Goal: Task Accomplishment & Management: Manage account settings

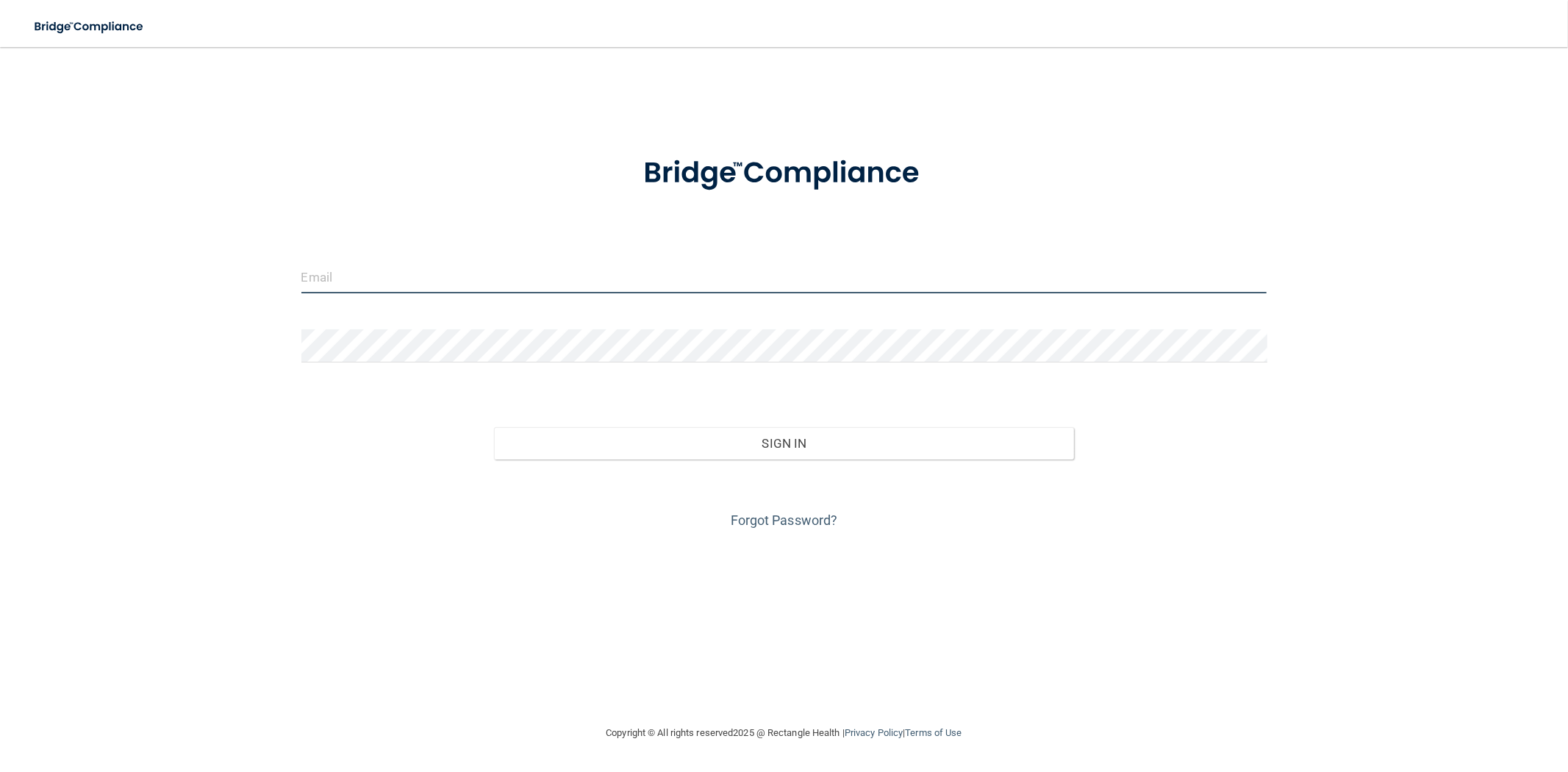
click at [559, 272] on input "email" at bounding box center [784, 277] width 966 height 33
type input "[EMAIL_ADDRESS][DOMAIN_NAME]"
click at [494, 427] on button "Sign In" at bounding box center [784, 443] width 579 height 32
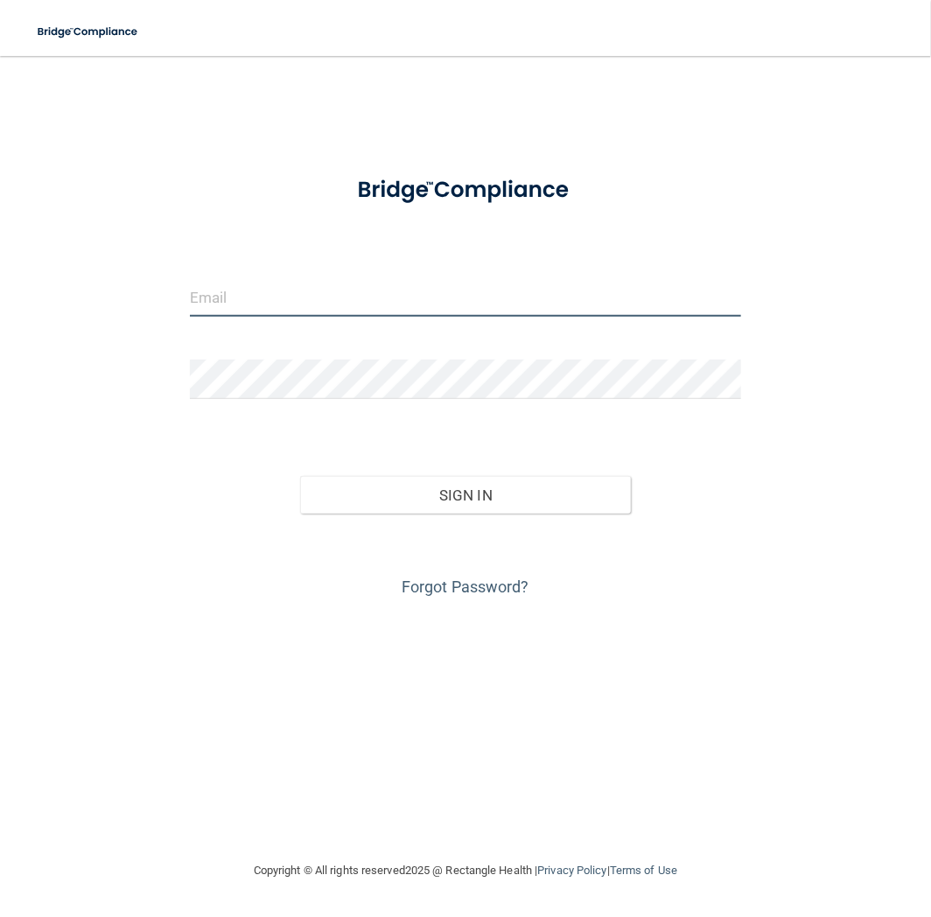
click at [460, 289] on input "email" at bounding box center [465, 296] width 551 height 39
type input "[EMAIL_ADDRESS][DOMAIN_NAME]"
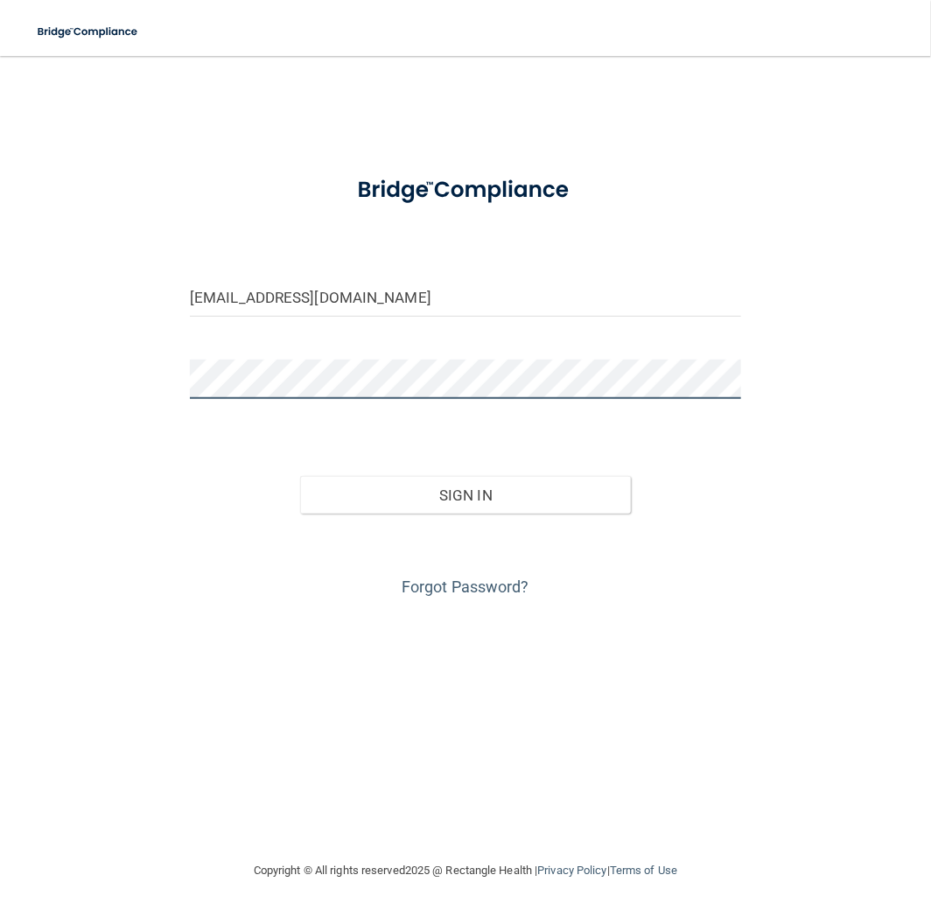
click at [300, 476] on button "Sign In" at bounding box center [465, 495] width 331 height 38
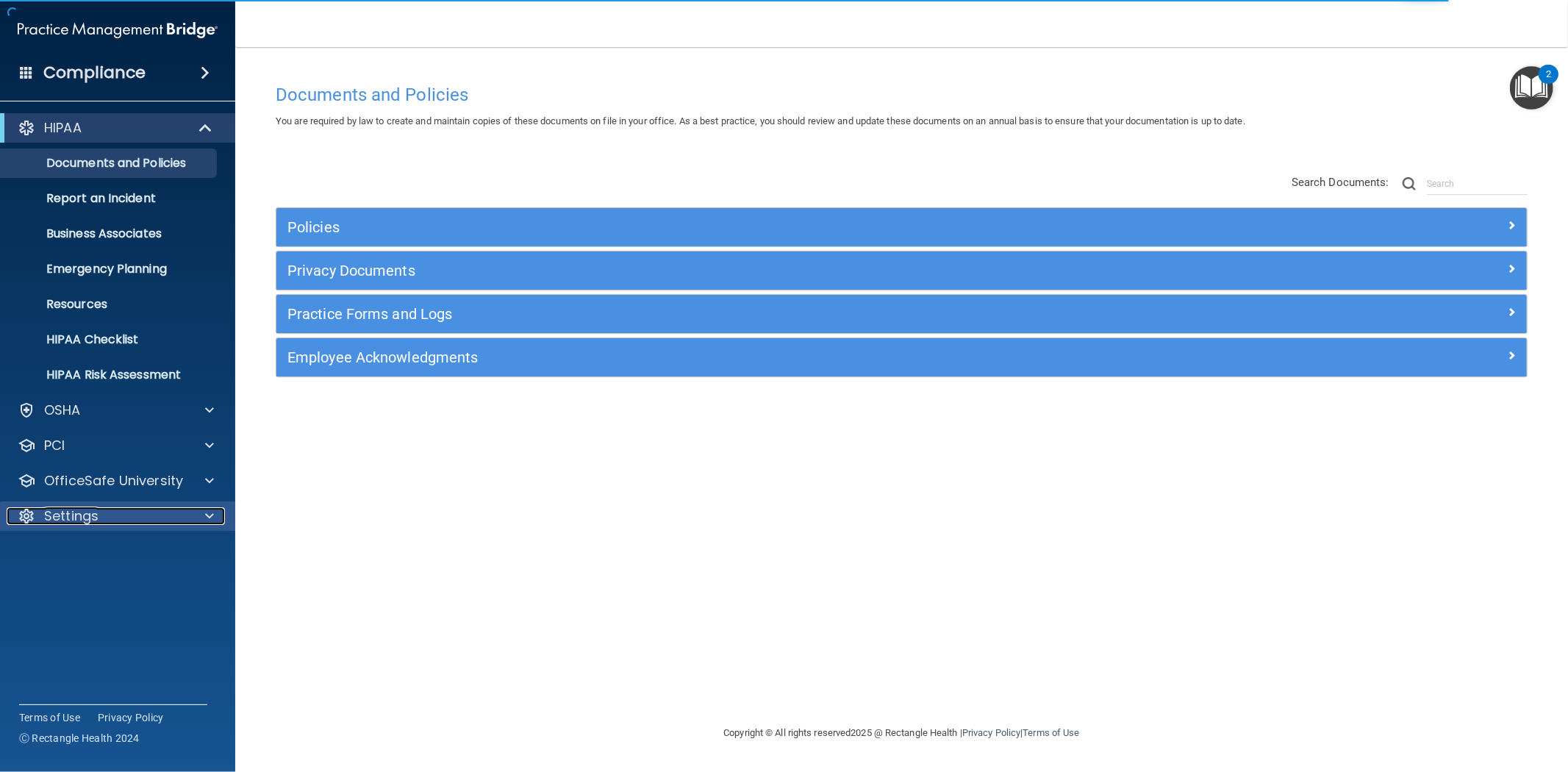
click at [208, 519] on span at bounding box center [209, 516] width 8 height 18
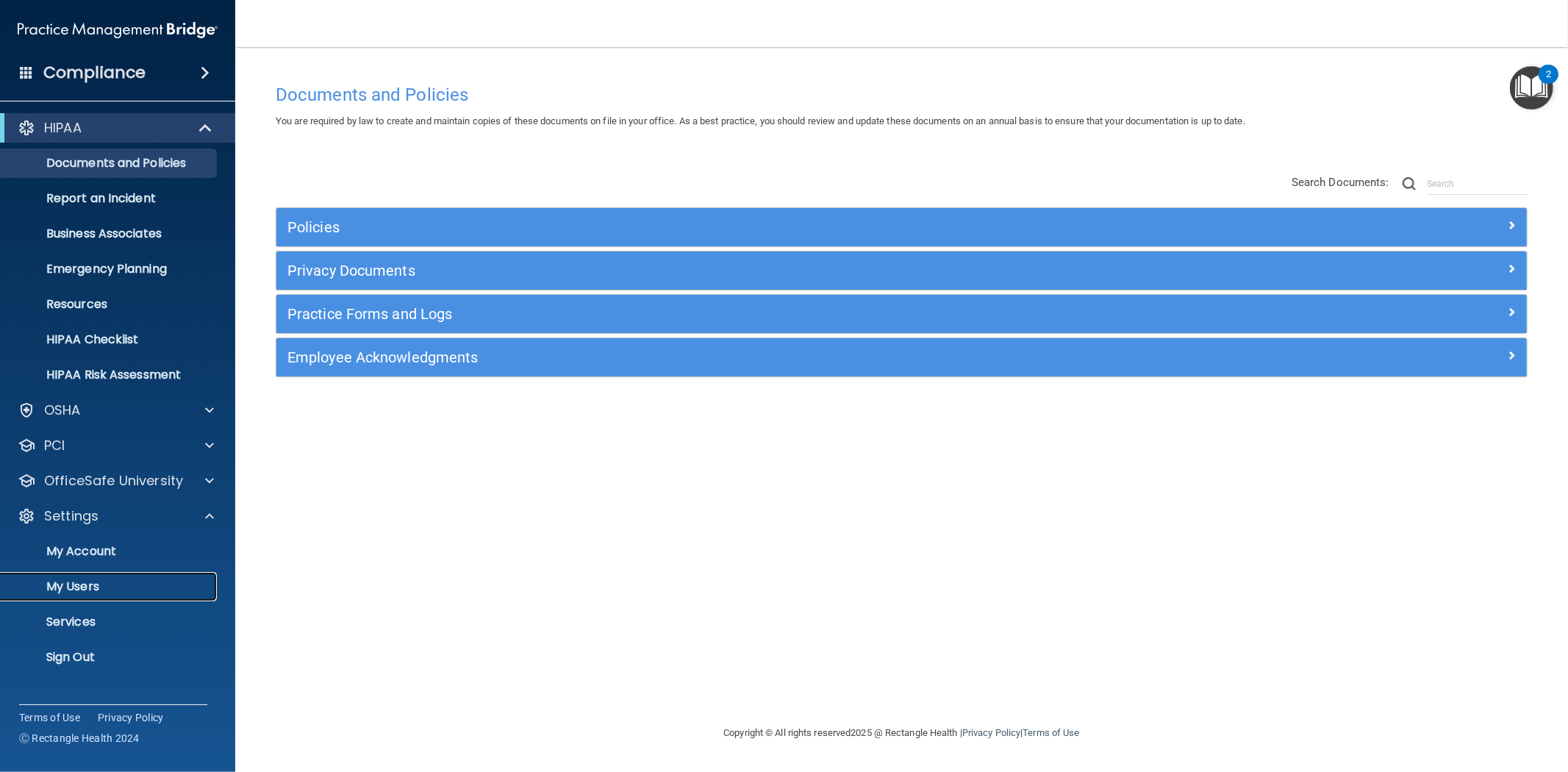
click at [97, 579] on p "My Users" at bounding box center [109, 586] width 201 height 14
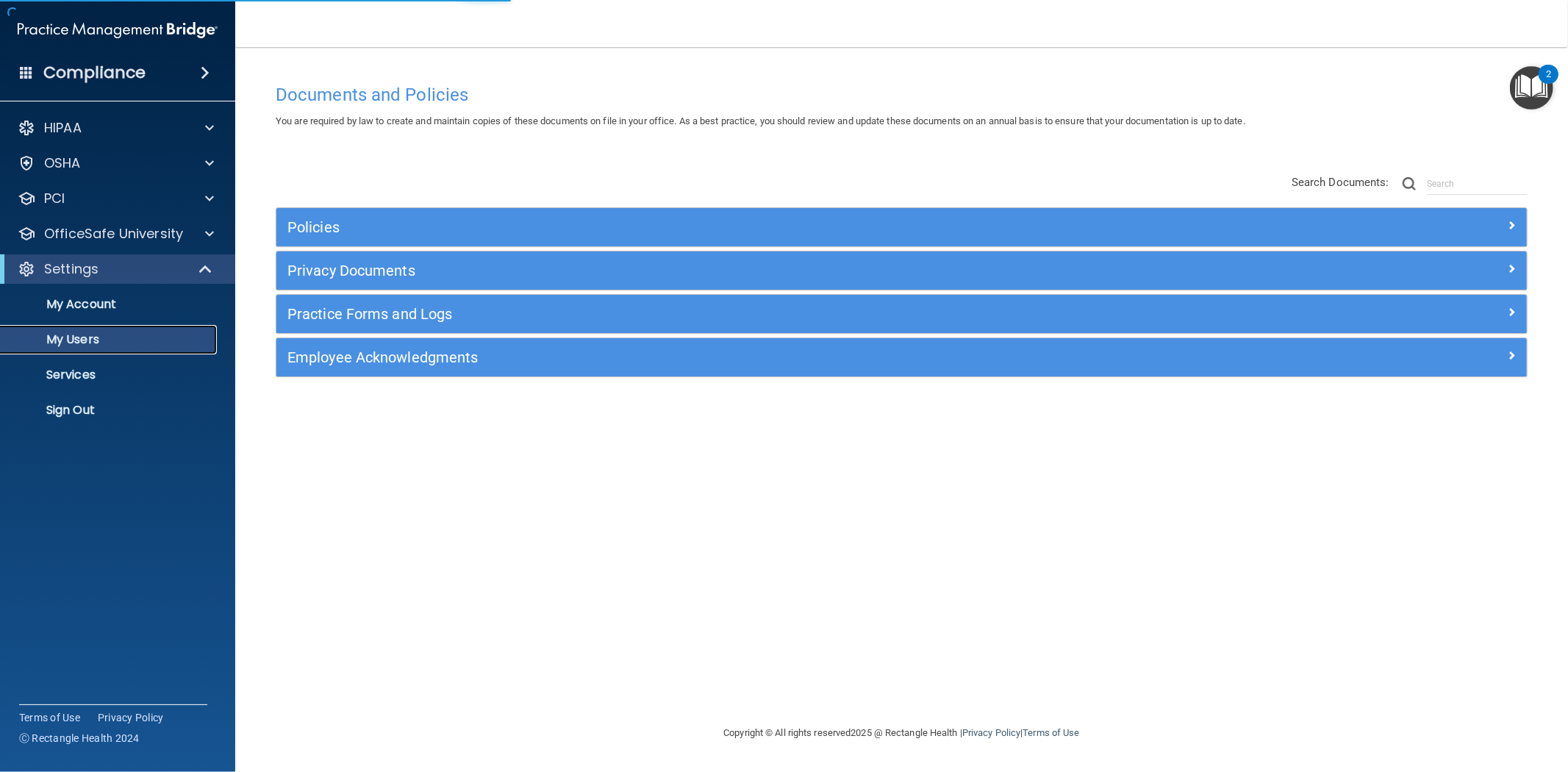
select select "20"
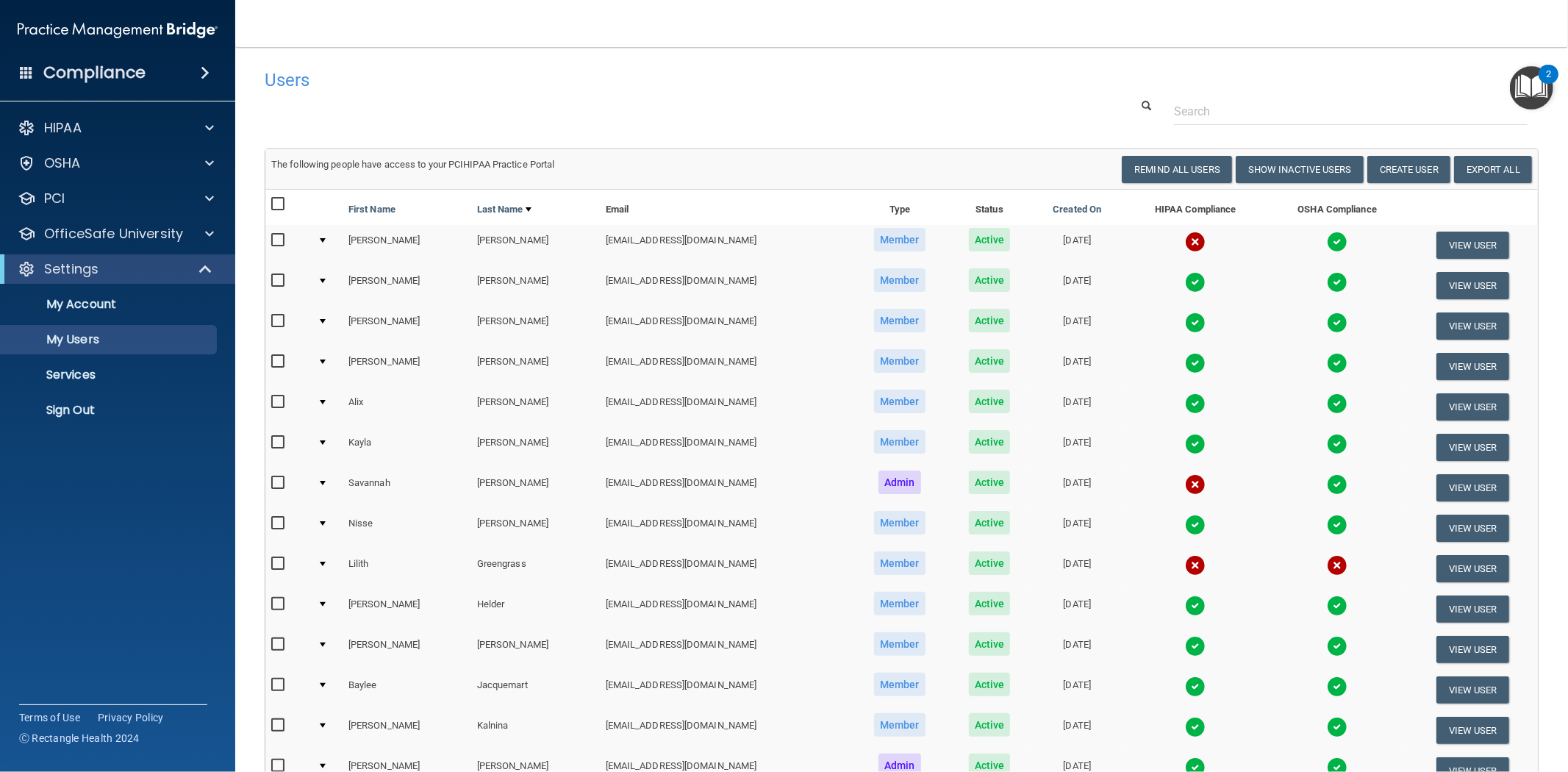
click at [782, 130] on div "Users Success! New user created. × Error! The user couldn't be created. × Succe…" at bounding box center [902, 599] width 1275 height 1075
click at [281, 243] on input "checkbox" at bounding box center [280, 241] width 17 height 12
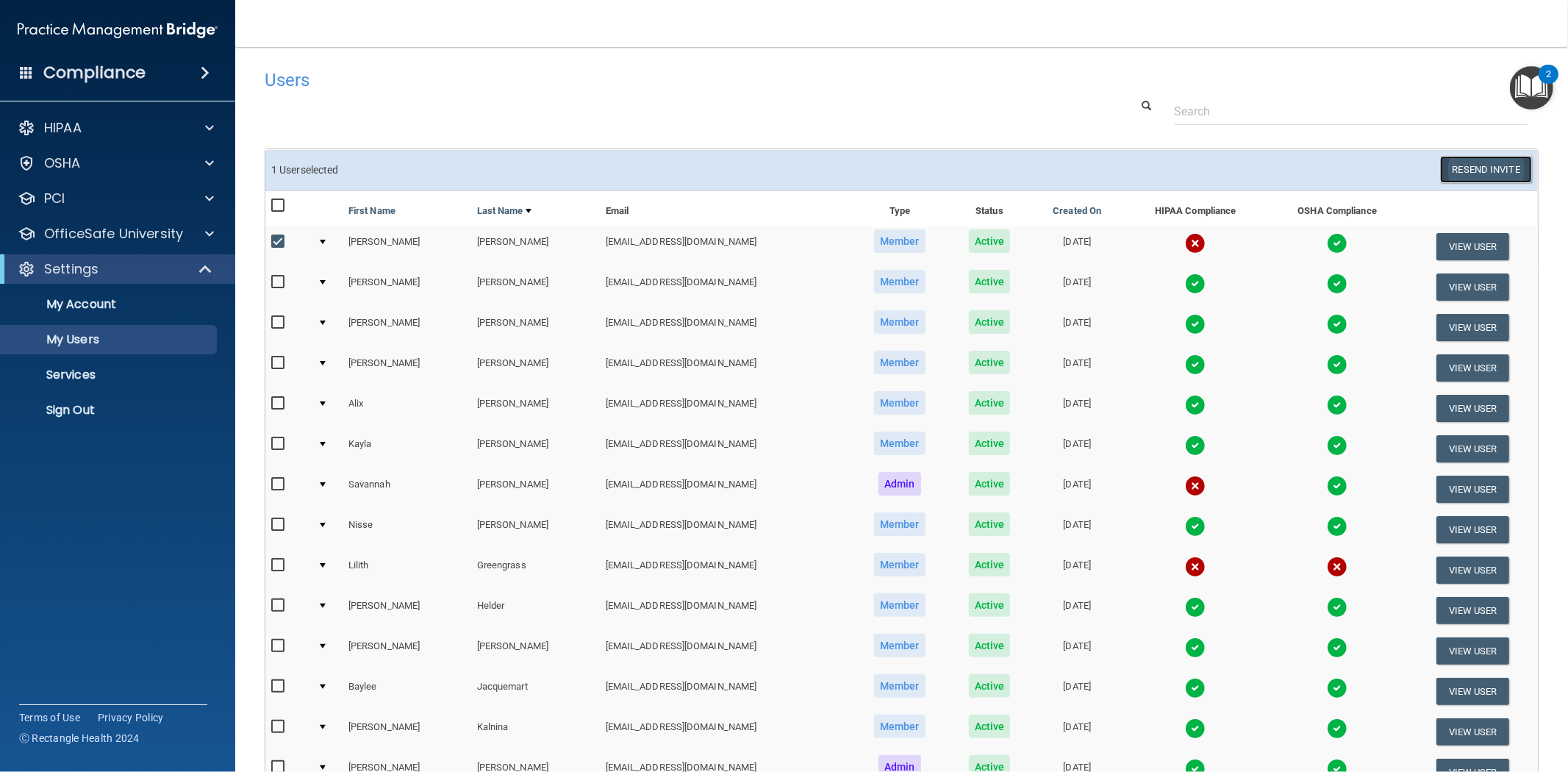
click at [782, 166] on button "Resend Invite" at bounding box center [1486, 169] width 92 height 27
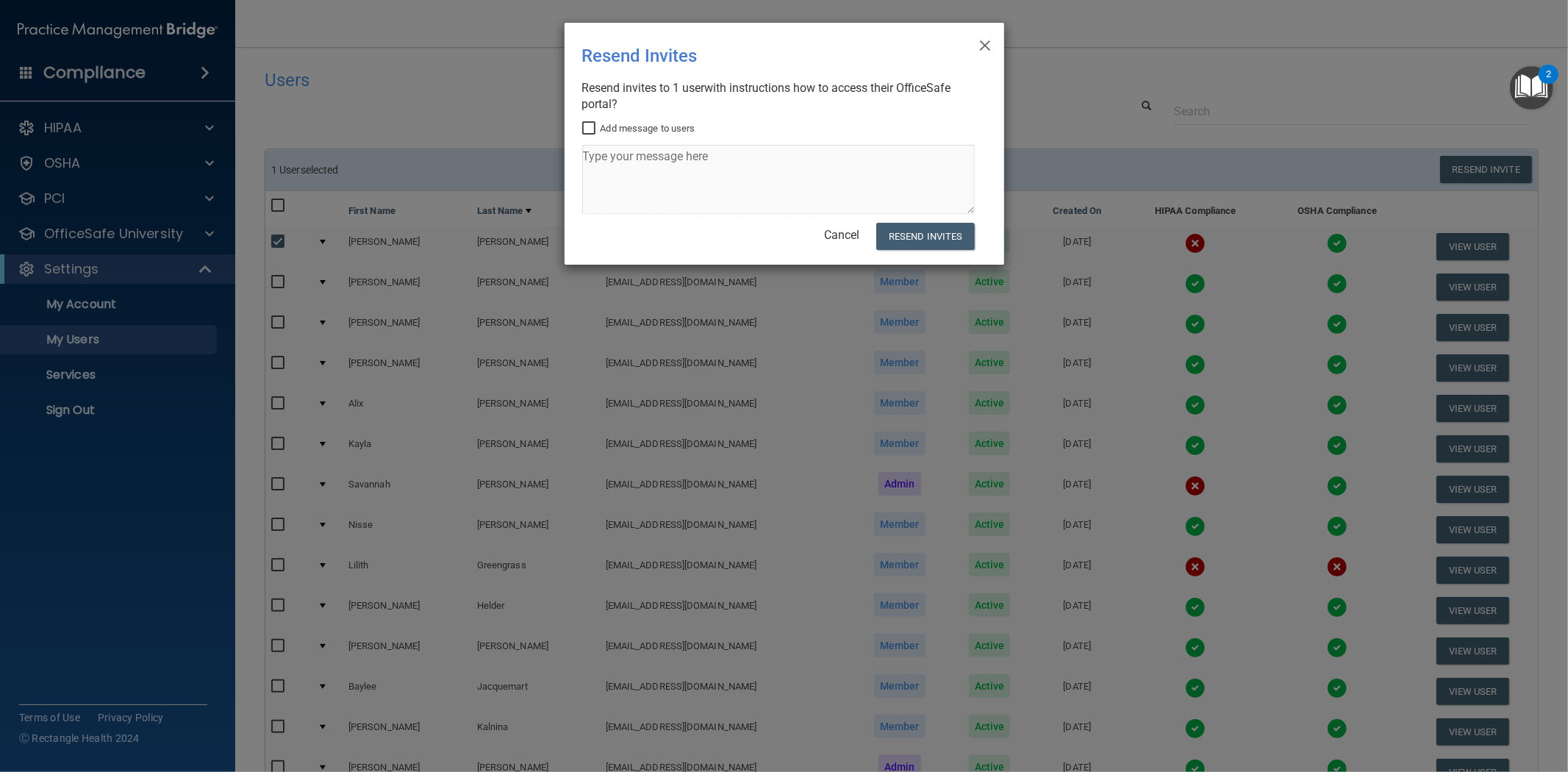
click at [782, 241] on div "× Close Resend Invites There was an error while sending the invitations ... Res…" at bounding box center [784, 144] width 440 height 242
click at [782, 40] on span "×" at bounding box center [985, 43] width 13 height 29
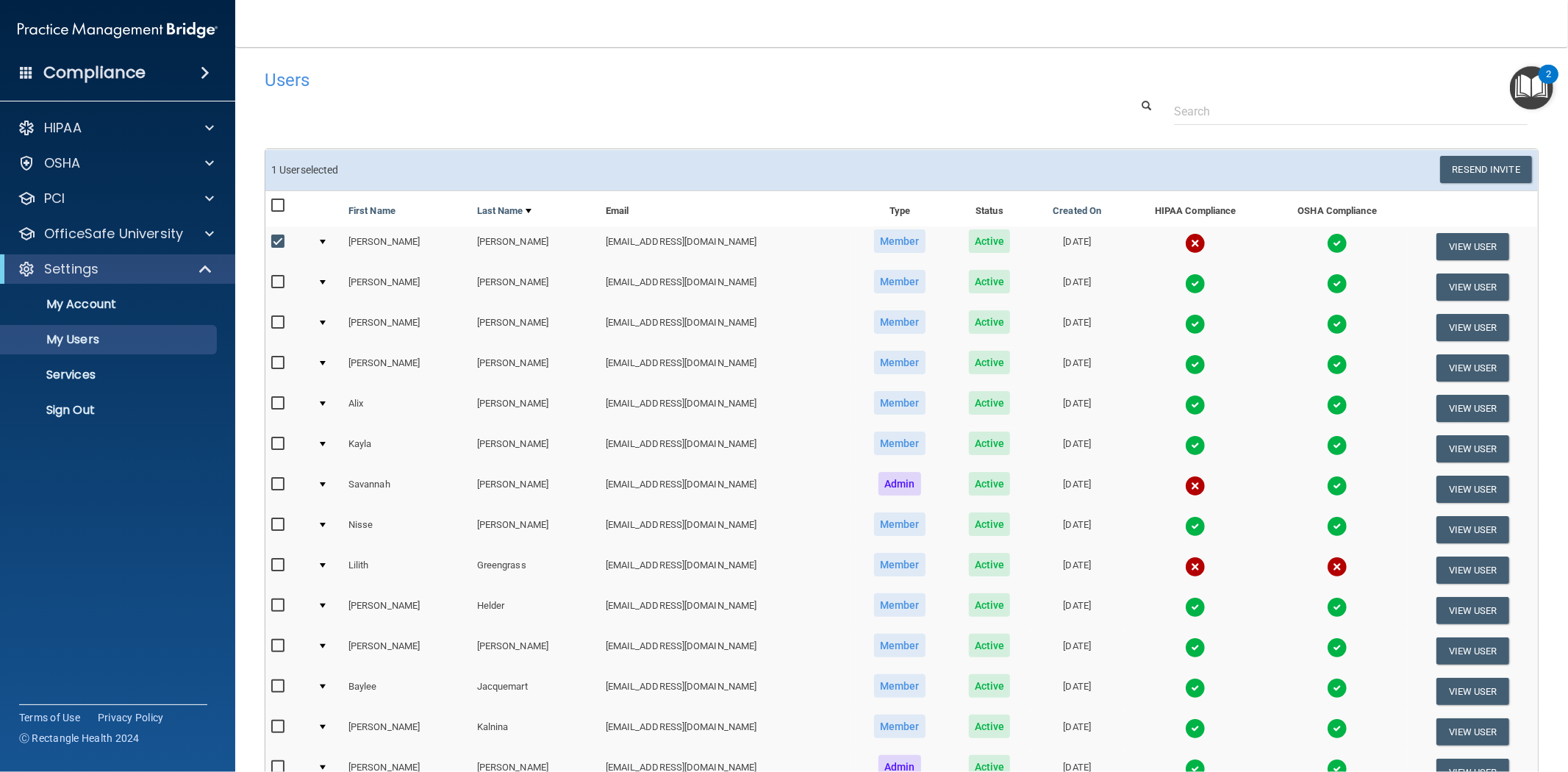
click at [325, 563] on td at bounding box center [327, 570] width 31 height 40
click at [325, 563] on div at bounding box center [322, 565] width 6 height 4
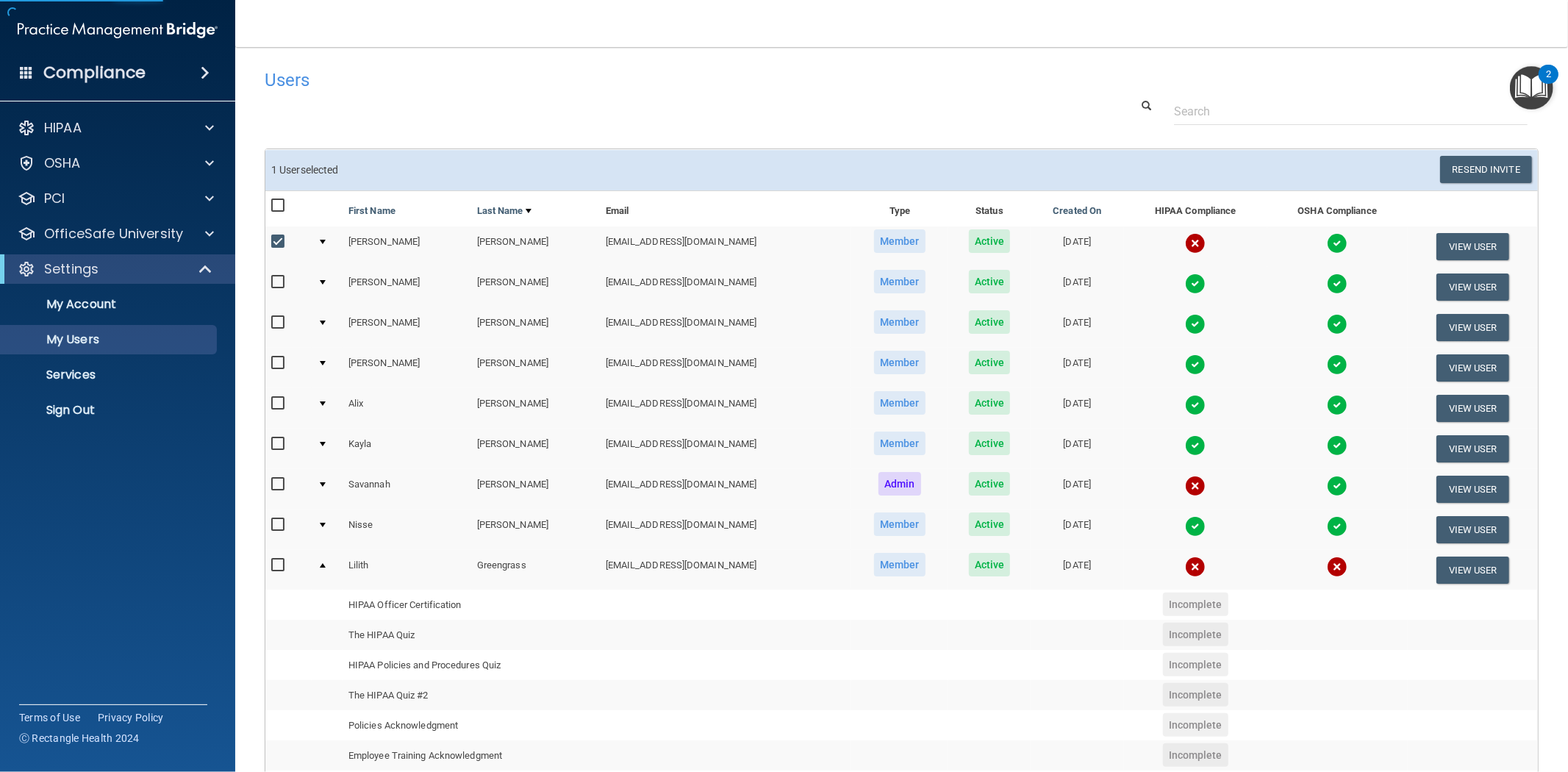
click at [278, 237] on input "checkbox" at bounding box center [280, 242] width 17 height 12
checkbox input "false"
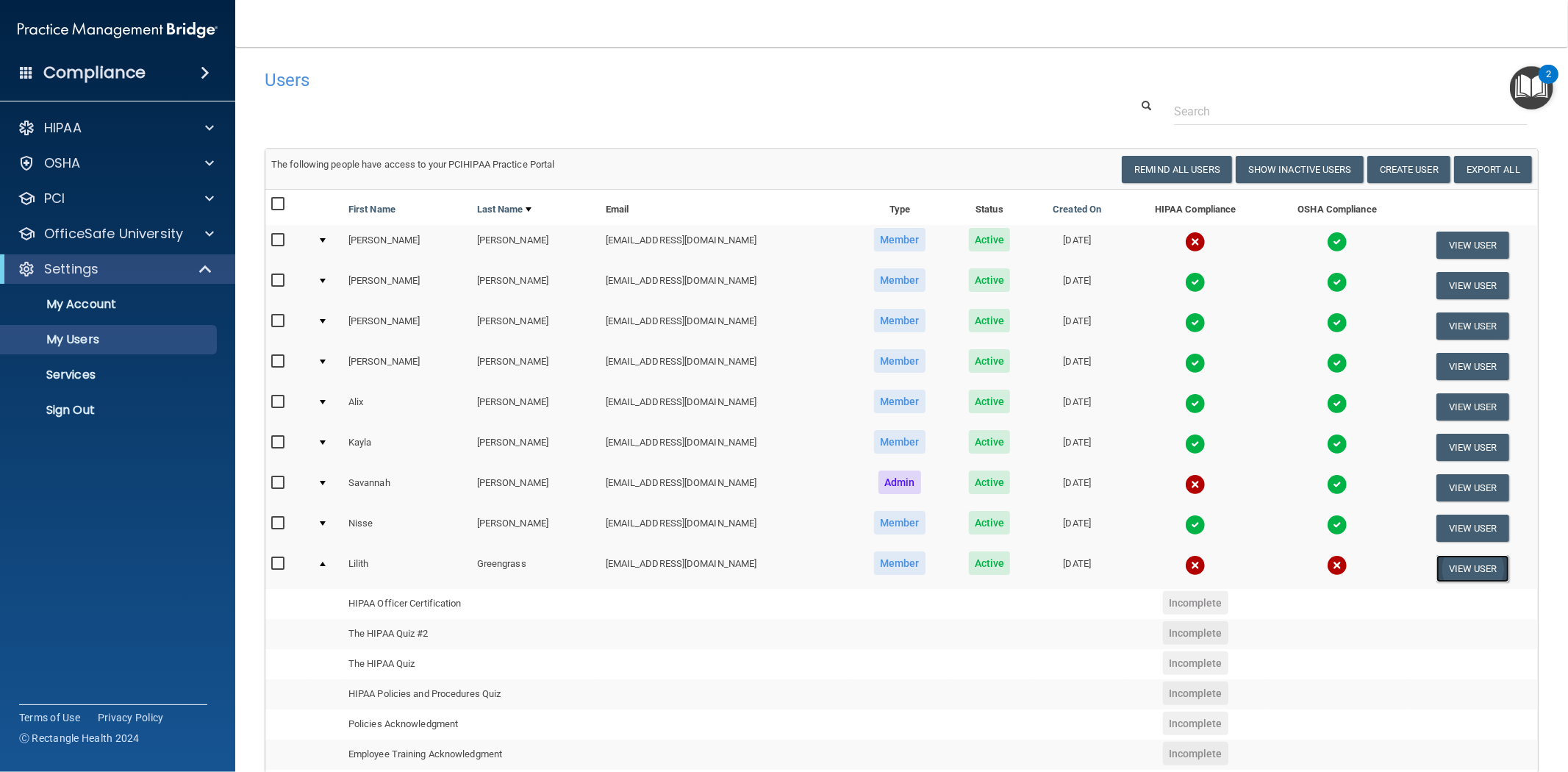
click at [782, 569] on button "View User" at bounding box center [1473, 568] width 73 height 27
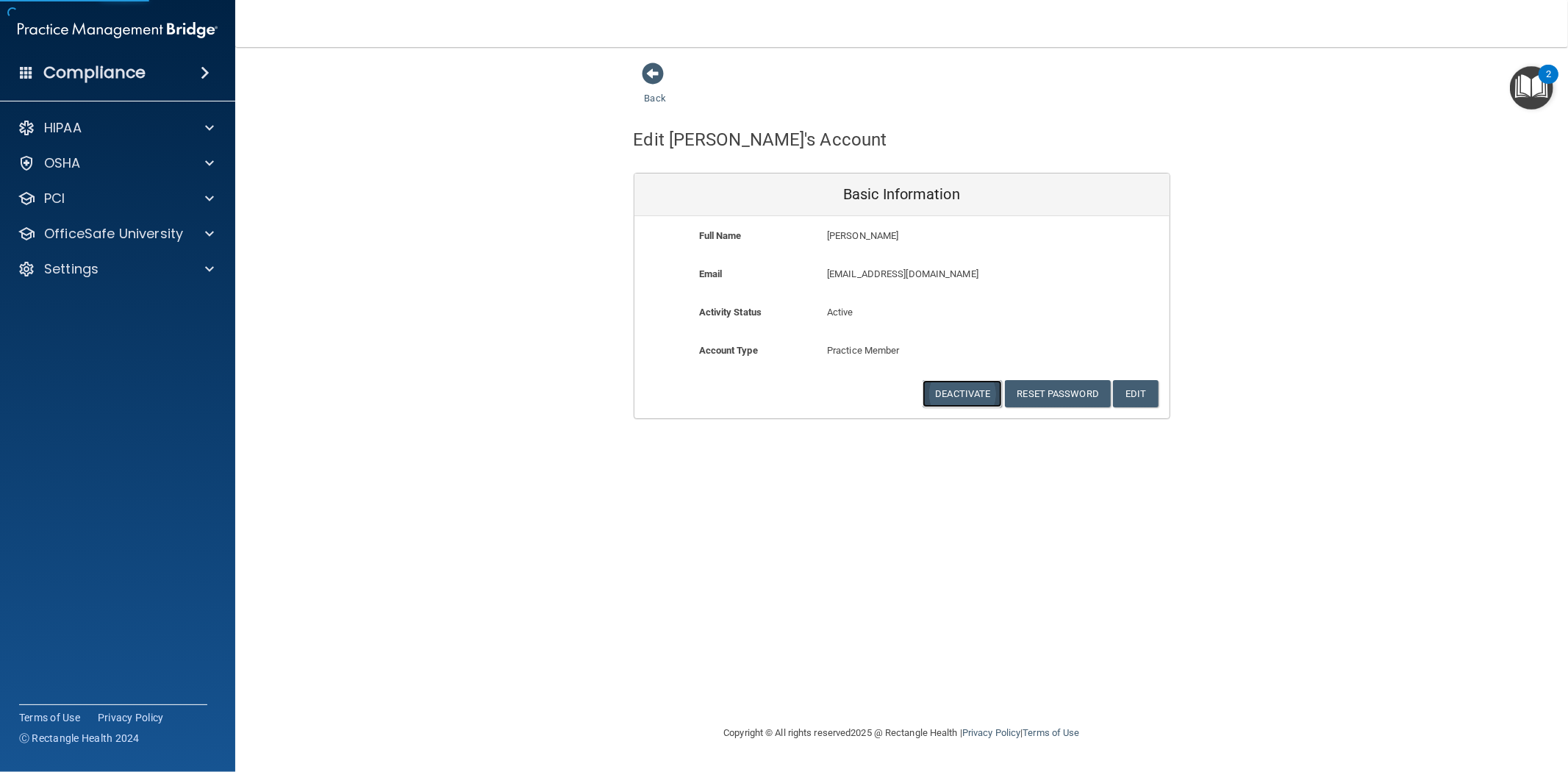
click at [782, 392] on button "Deactivate" at bounding box center [963, 394] width 79 height 27
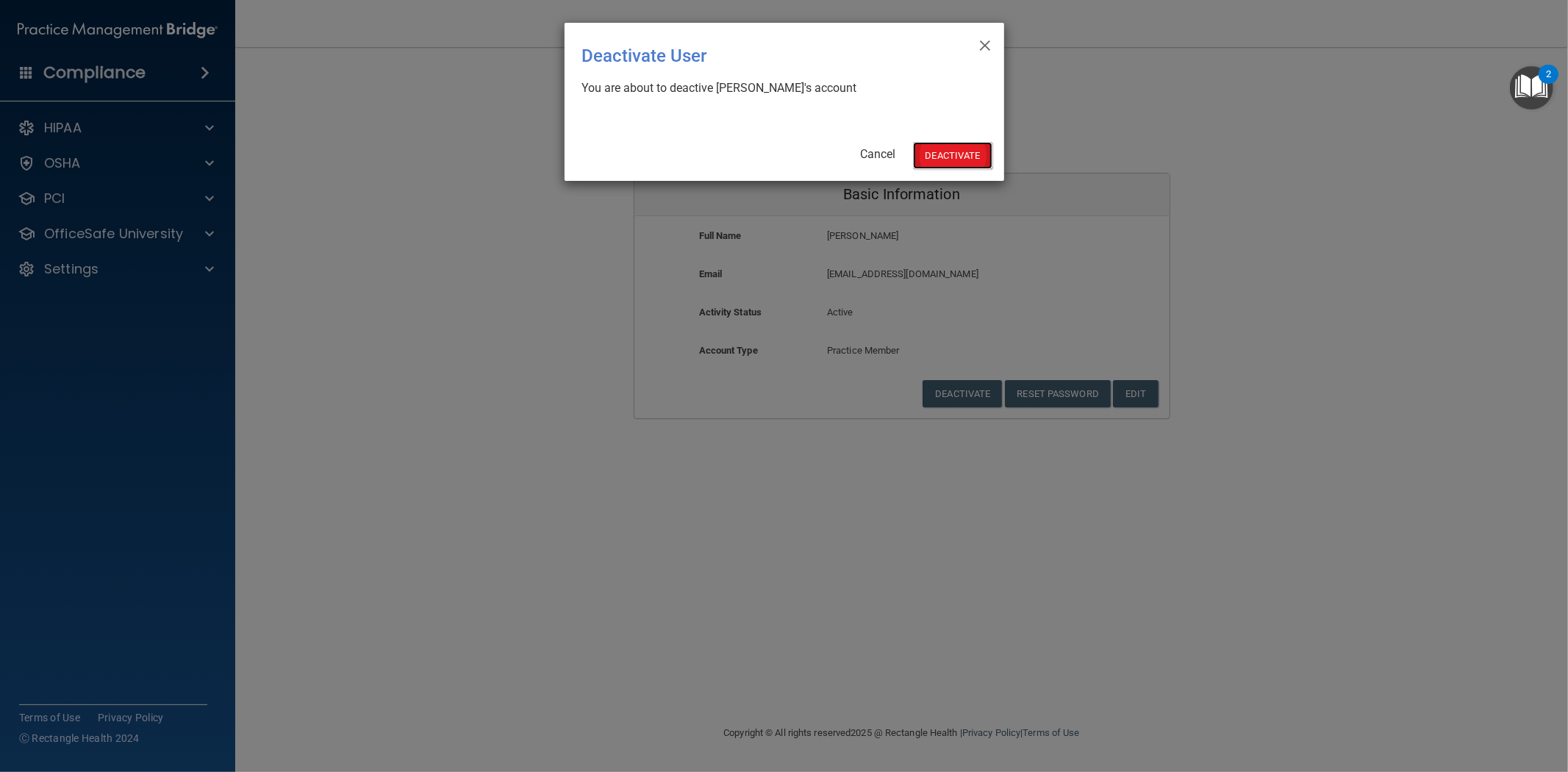
click at [782, 165] on button "Deactivate" at bounding box center [953, 156] width 79 height 27
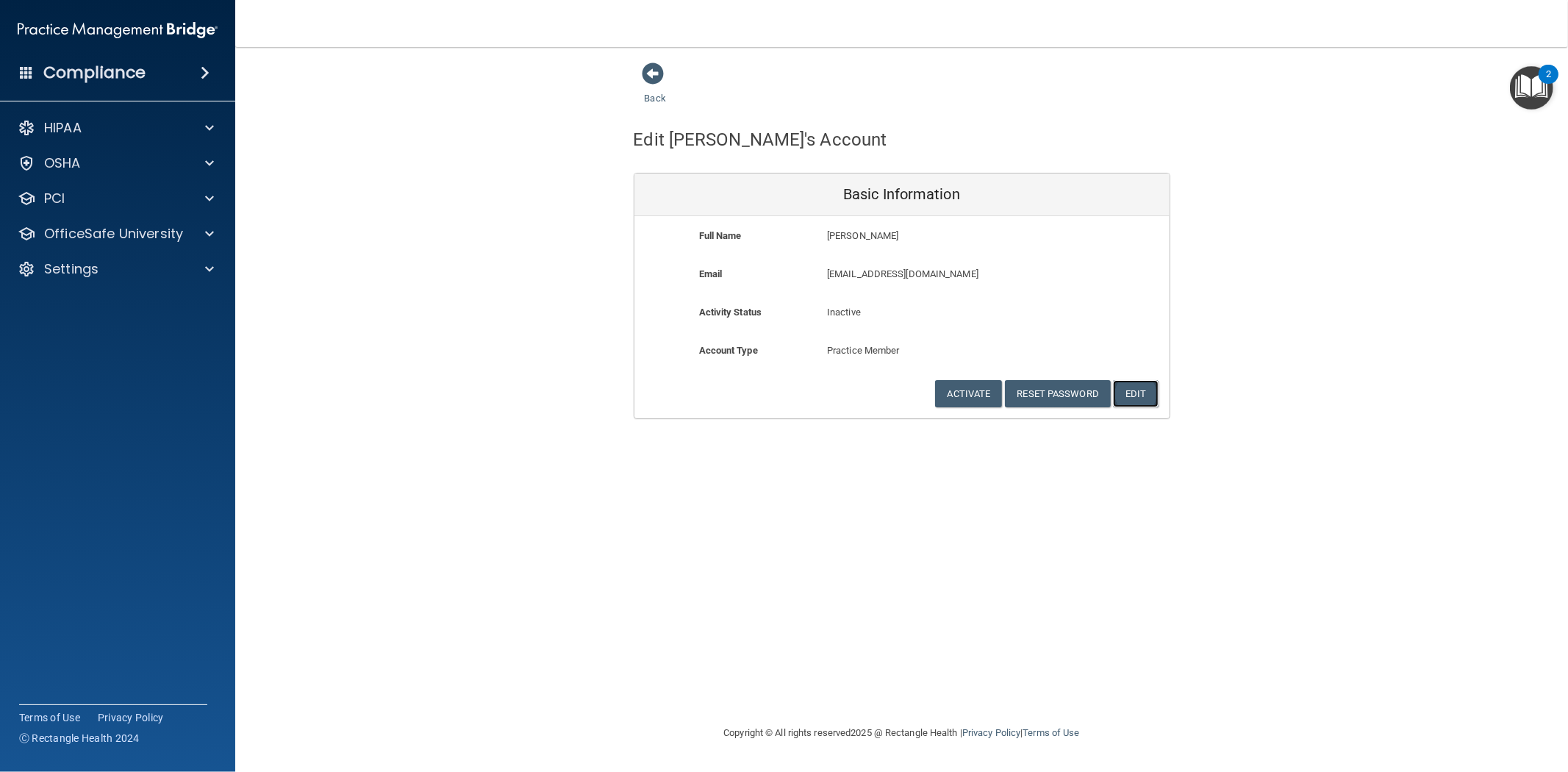
click at [1152, 393] on button "Edit" at bounding box center [1135, 394] width 45 height 27
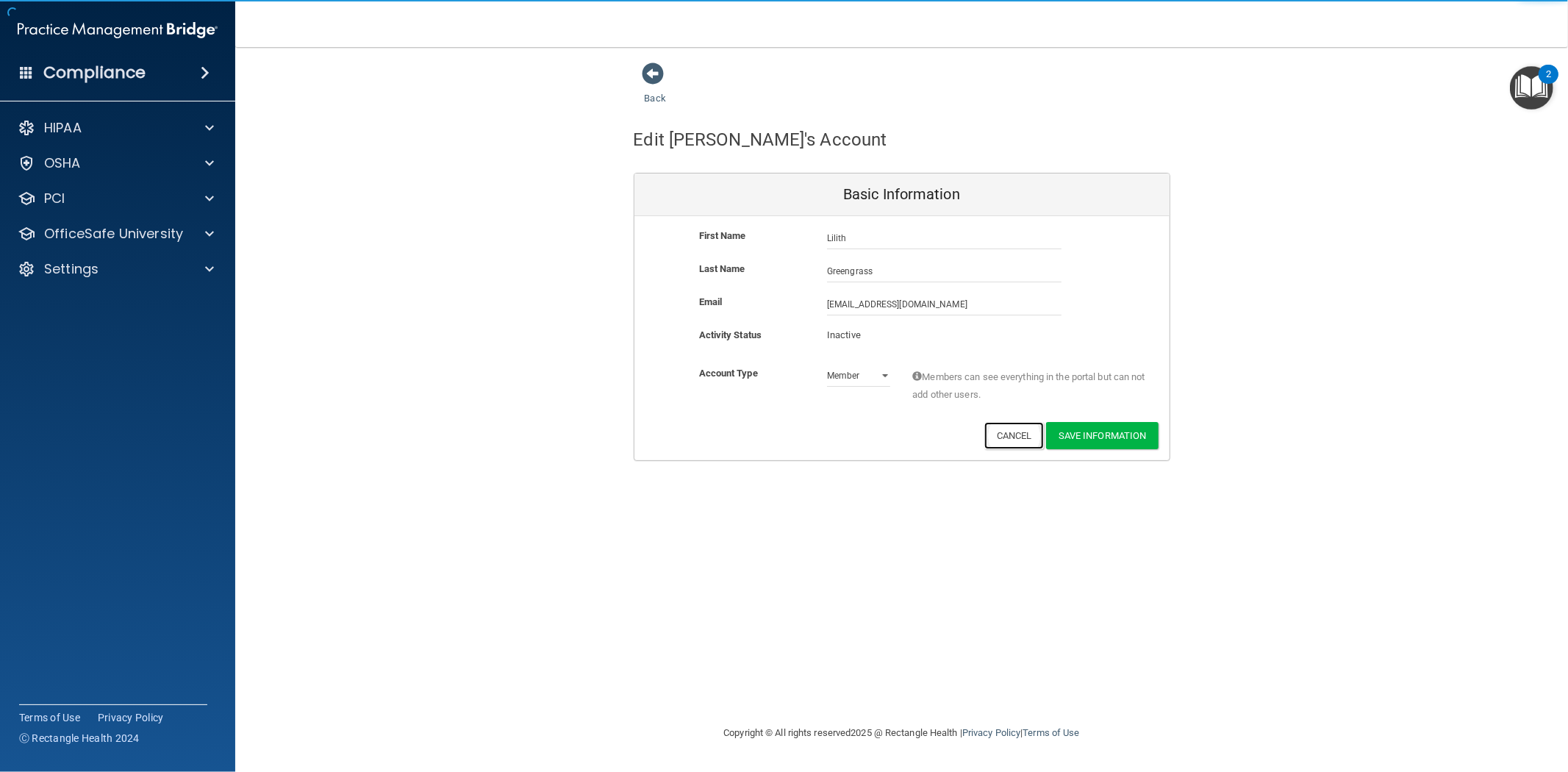
click at [1022, 440] on button "Cancel" at bounding box center [1014, 436] width 60 height 27
